Goal: Task Accomplishment & Management: Manage account settings

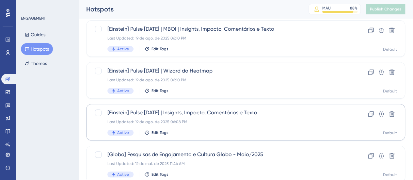
scroll to position [131, 0]
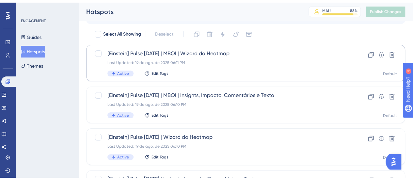
scroll to position [33, 0]
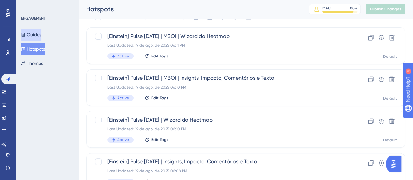
click at [35, 37] on button "Guides" at bounding box center [31, 35] width 21 height 12
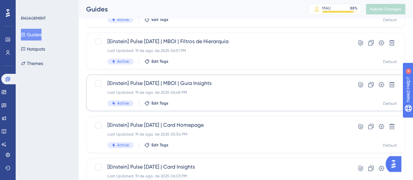
scroll to position [196, 0]
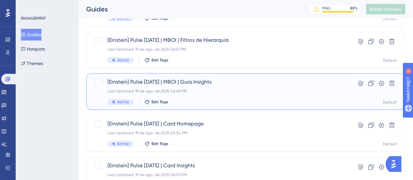
click at [196, 94] on div "[Einstein] Pulse [DATE] | MBOI | Guia Insights Last Updated: 19 de ago. de 2025…" at bounding box center [219, 91] width 224 height 27
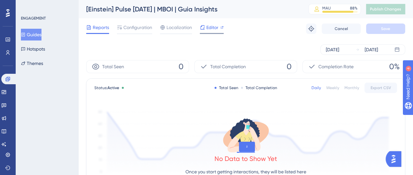
click at [216, 26] on span "Editor" at bounding box center [212, 28] width 12 height 8
click at [34, 31] on button "Guides" at bounding box center [31, 35] width 21 height 12
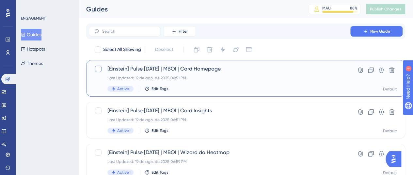
click at [95, 69] on div at bounding box center [98, 69] width 7 height 7
checkbox input "true"
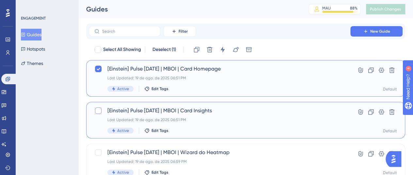
drag, startPoint x: 99, startPoint y: 111, endPoint x: 94, endPoint y: 128, distance: 17.1
click at [99, 112] on div at bounding box center [98, 110] width 7 height 7
checkbox input "true"
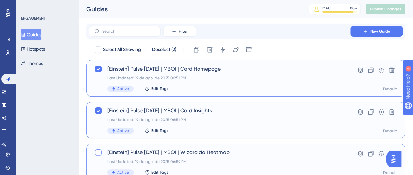
click at [99, 151] on div at bounding box center [98, 152] width 7 height 7
checkbox input "true"
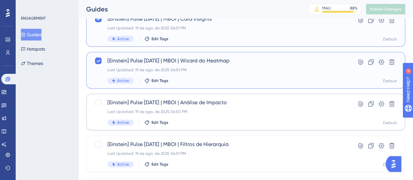
scroll to position [98, 0]
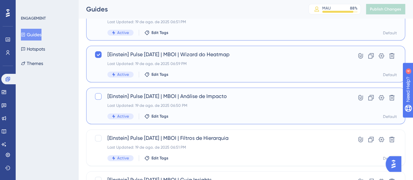
click at [98, 94] on div at bounding box center [98, 96] width 7 height 7
checkbox input "true"
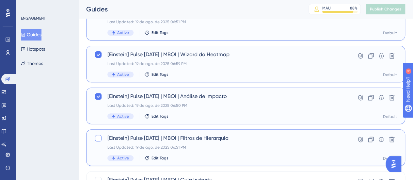
click at [97, 136] on div at bounding box center [98, 138] width 7 height 7
checkbox input "true"
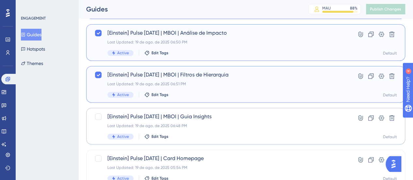
scroll to position [163, 0]
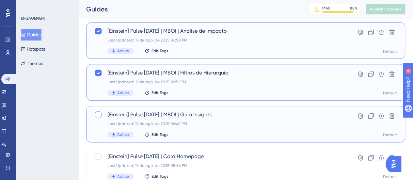
click at [96, 113] on div at bounding box center [98, 114] width 7 height 7
checkbox input "true"
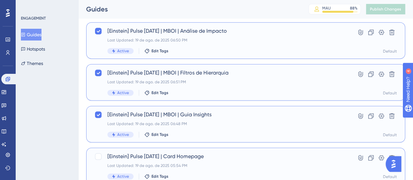
drag, startPoint x: 96, startPoint y: 155, endPoint x: 130, endPoint y: 148, distance: 34.0
click at [97, 155] on div at bounding box center [98, 156] width 7 height 7
checkbox input "true"
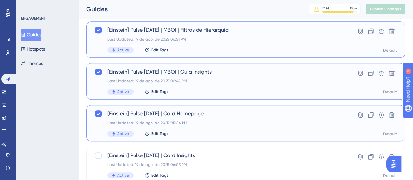
scroll to position [261, 0]
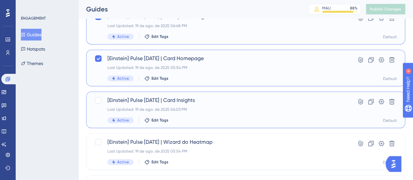
click at [97, 105] on div "[Einstein] Pulse [DATE] | Card Insights Last Updated: 19 de ago. de 2025 06:03 …" at bounding box center [212, 109] width 237 height 27
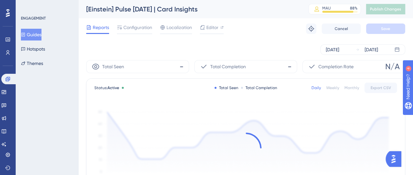
click at [41, 33] on button "Guides" at bounding box center [31, 35] width 21 height 12
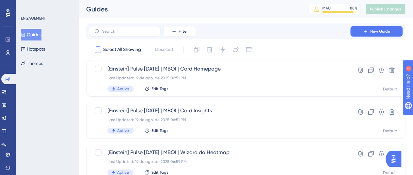
click at [96, 51] on div at bounding box center [98, 49] width 7 height 7
checkbox input "true"
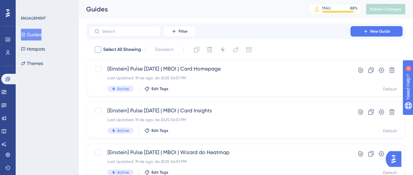
checkbox input "true"
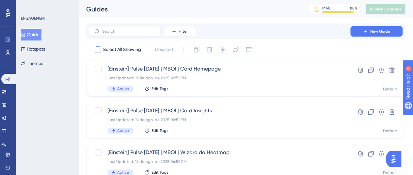
checkbox input "true"
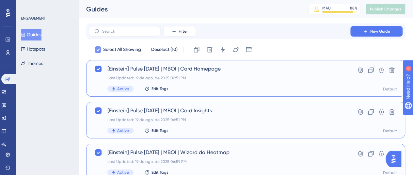
click at [96, 51] on icon at bounding box center [98, 49] width 4 height 5
checkbox input "false"
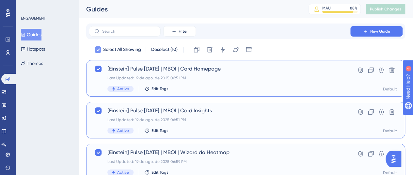
checkbox input "false"
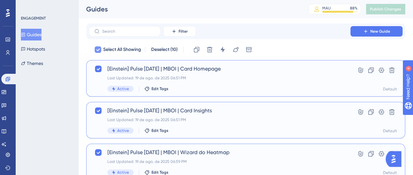
checkbox input "false"
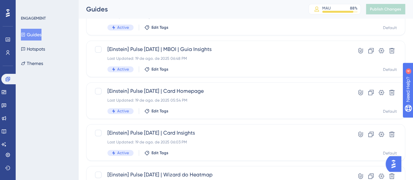
scroll to position [327, 0]
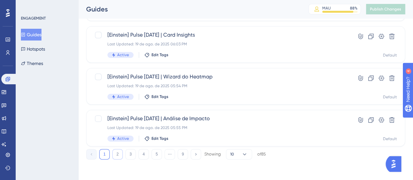
click at [115, 159] on button "2" at bounding box center [117, 154] width 10 height 10
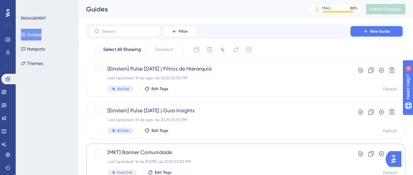
scroll to position [0, 0]
